Goal: Use online tool/utility: Use online tool/utility

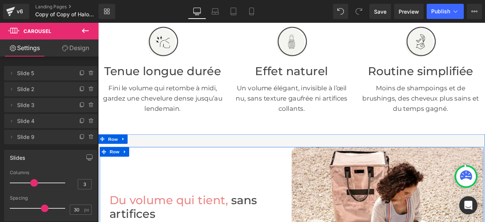
scroll to position [265, 0]
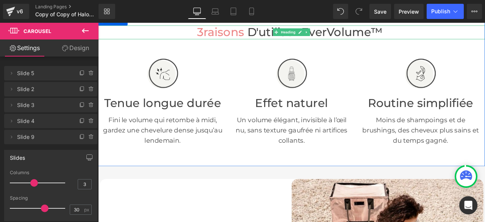
click at [241, 42] on span "3 raisons" at bounding box center [244, 34] width 56 height 16
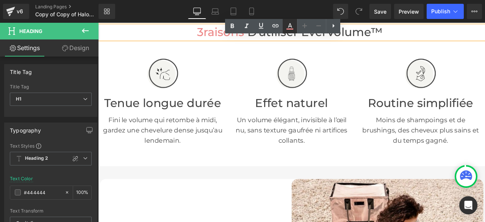
click at [293, 24] on icon at bounding box center [290, 26] width 9 height 9
type input "100"
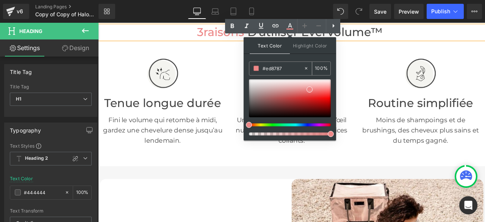
click at [308, 69] on icon at bounding box center [306, 68] width 2 height 2
type input "none"
type input "0"
click at [294, 69] on input "none" at bounding box center [283, 68] width 41 height 8
type input "n"
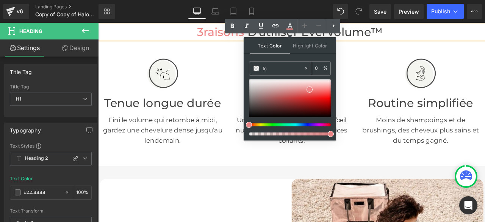
type input "fcc"
type input "100"
type input "fcc0"
type input "0"
type input "#ffcc"
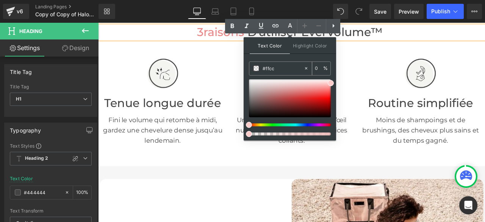
type input "80"
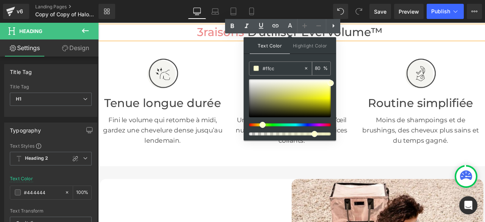
type input "#ffc"
type input "100"
type input "#ff"
type input "0"
type input "#fcc"
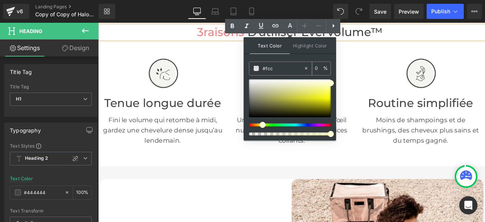
type input "100"
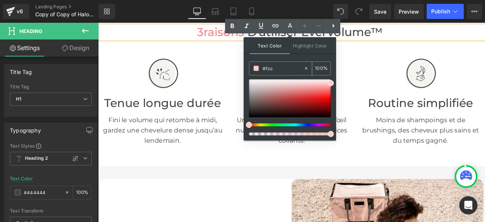
type input "#fcc0"
type input "0"
type input "#fcc0c5"
type input "100"
click at [255, 68] on span at bounding box center [256, 68] width 5 height 5
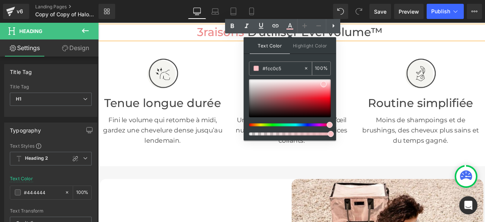
click at [257, 68] on span at bounding box center [256, 68] width 5 height 5
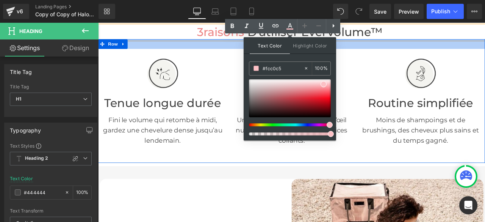
click at [238, 42] on span "3 raisons" at bounding box center [244, 34] width 56 height 16
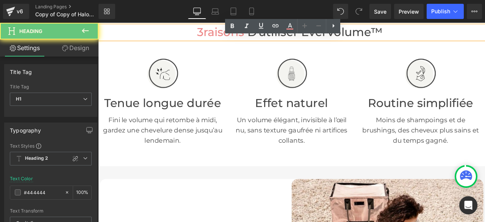
click at [273, 42] on span at bounding box center [274, 34] width 4 height 16
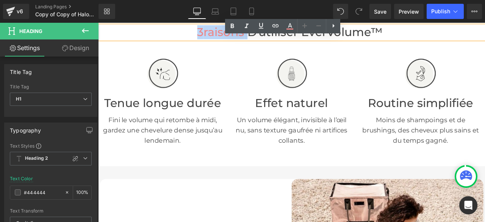
drag, startPoint x: 273, startPoint y: 49, endPoint x: 209, endPoint y: 49, distance: 63.7
click at [216, 42] on font "3 raisons" at bounding box center [246, 34] width 60 height 16
click at [291, 26] on icon at bounding box center [290, 25] width 4 height 5
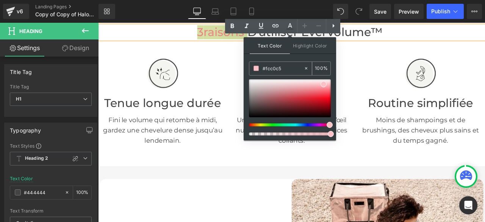
click at [256, 68] on span at bounding box center [256, 68] width 5 height 5
click at [324, 83] on span at bounding box center [324, 84] width 6 height 6
click at [256, 67] on span at bounding box center [256, 68] width 5 height 5
click at [220, 86] on div at bounding box center [174, 82] width 141 height 38
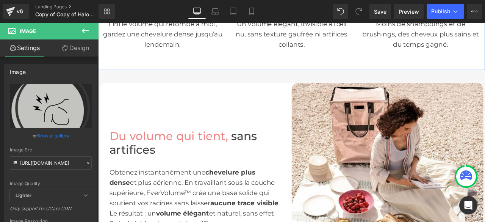
scroll to position [417, 0]
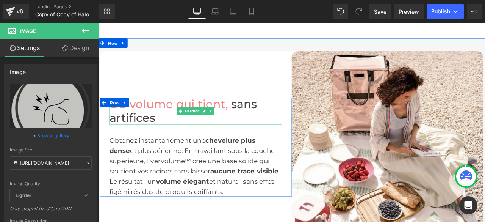
click at [217, 127] on span "Du volume qui tient," at bounding box center [181, 119] width 141 height 16
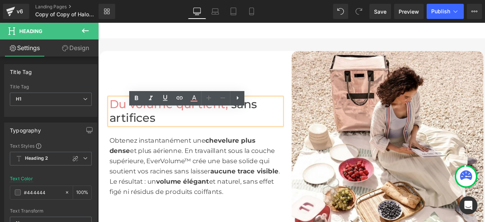
click at [250, 139] on h1 "Du volume qui tient, sans artifices" at bounding box center [213, 127] width 205 height 32
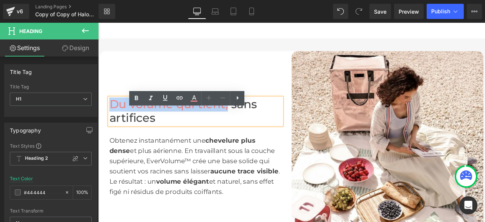
drag, startPoint x: 249, startPoint y: 137, endPoint x: 112, endPoint y: 135, distance: 136.9
click at [112, 135] on h1 "Du volume qui tient, sans artifices" at bounding box center [213, 127] width 205 height 32
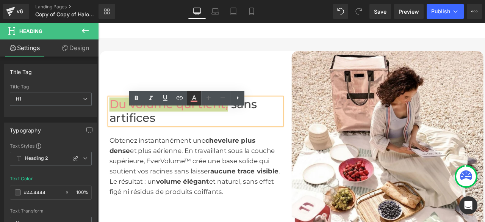
click at [193, 98] on icon at bounding box center [194, 97] width 4 height 5
type input "#ed8787"
type input "100"
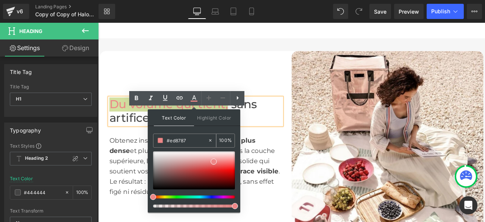
click at [210, 140] on icon at bounding box center [210, 140] width 2 height 2
type input "none"
type input "0"
drag, startPoint x: 291, startPoint y: 161, endPoint x: 151, endPoint y: 162, distance: 140.3
type input "FCC"
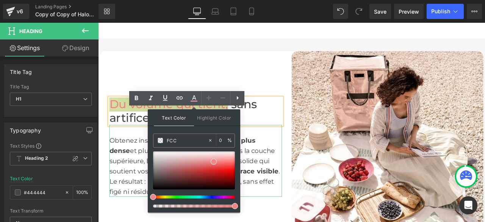
type input "100"
type input "FCC0"
type input "0"
type input "FCC0C5"
type input "100"
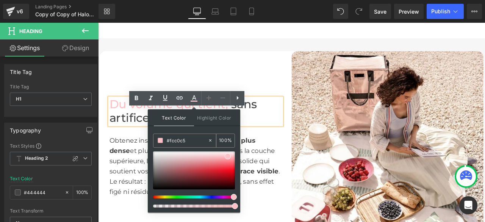
click at [160, 141] on span at bounding box center [160, 140] width 5 height 5
click at [190, 77] on div "Du volume qui tient, sans artifices Heading Obtenez instantanément une chevelur…" at bounding box center [214, 170] width 228 height 228
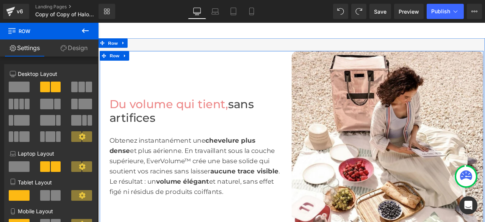
click at [303, 103] on div "Du volume qui tient, sans artifices Heading Obtenez instantanément une chevelur…" at bounding box center [214, 170] width 228 height 228
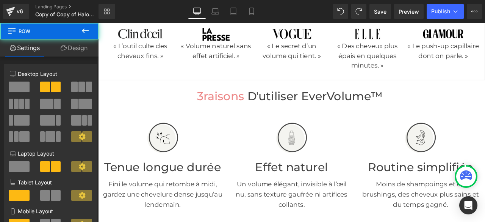
scroll to position [152, 0]
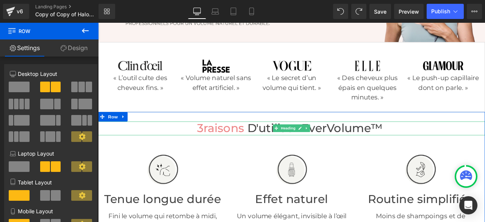
click at [254, 156] on span "3 raisons" at bounding box center [244, 148] width 56 height 16
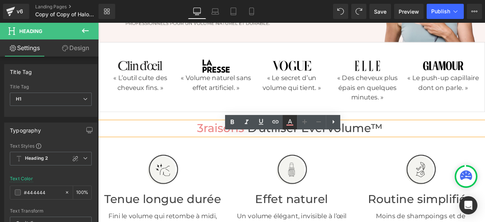
click at [287, 119] on icon at bounding box center [290, 122] width 9 height 9
type input "#ed8787"
type input "100"
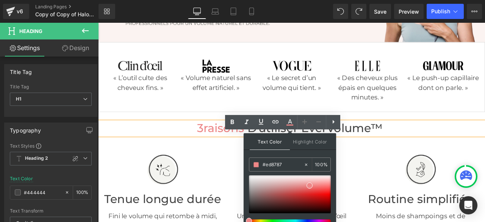
click at [455, 148] on div "3 raisons d'utiliser EverVolume™ Heading Image Tenue longue durée Heading Fini …" at bounding box center [327, 218] width 459 height 178
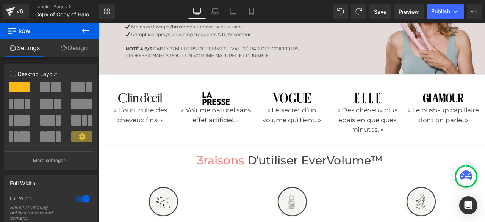
scroll to position [0, 0]
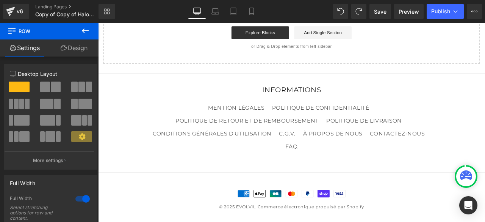
drag, startPoint x: 554, startPoint y: 35, endPoint x: 570, endPoint y: 224, distance: 190.3
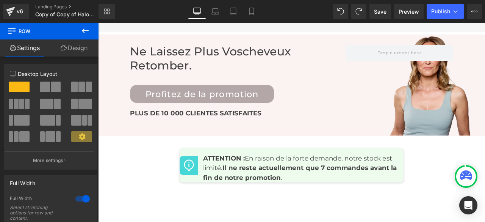
scroll to position [3730, 0]
